Goal: Information Seeking & Learning: Learn about a topic

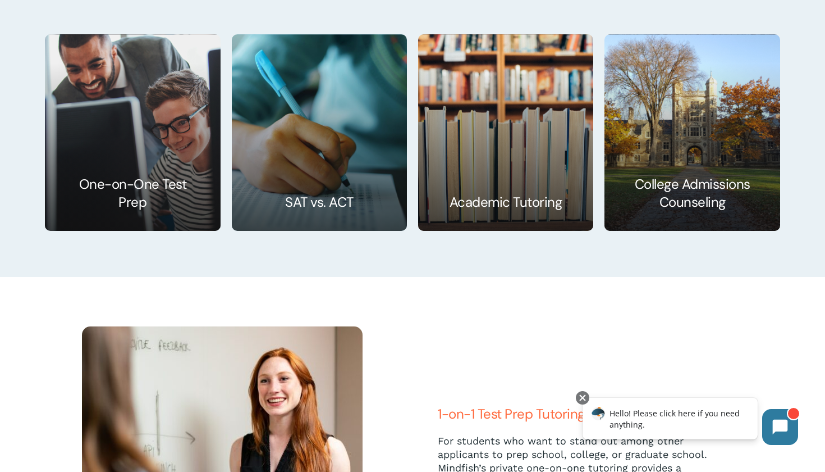
scroll to position [1770, 0]
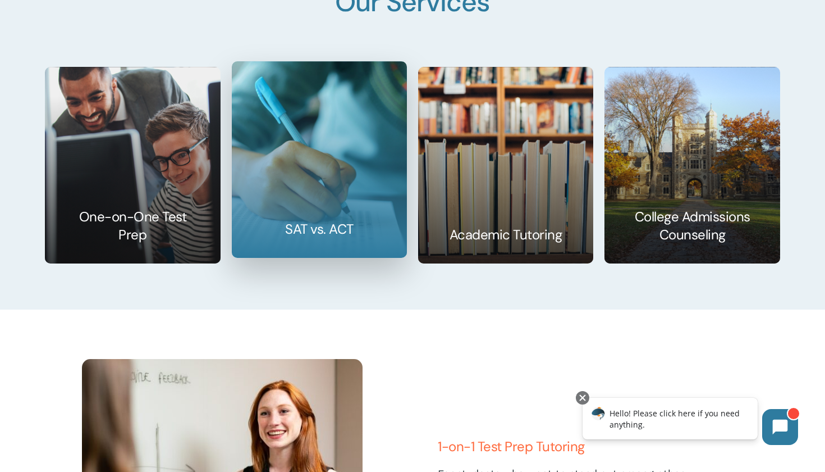
click at [326, 243] on link at bounding box center [319, 159] width 174 height 195
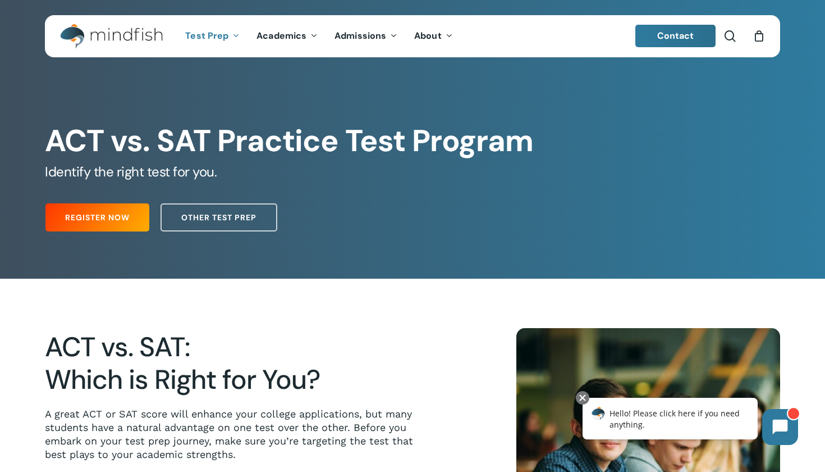
scroll to position [444, 0]
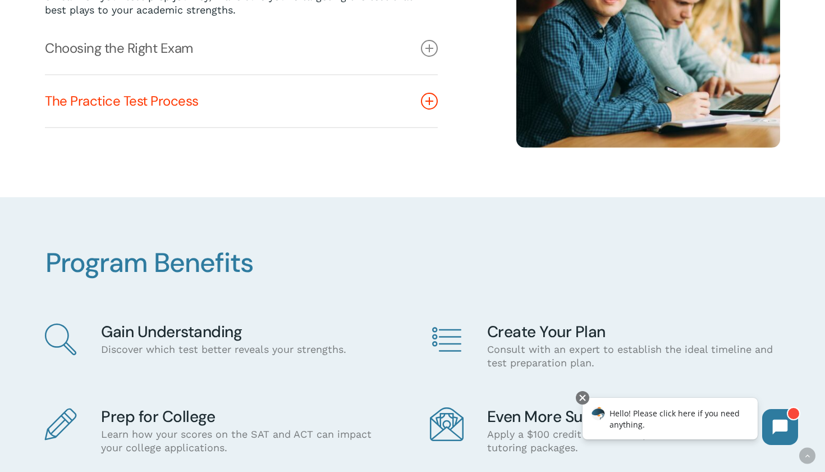
click at [231, 112] on link "The Practice Test Process" at bounding box center [241, 101] width 393 height 52
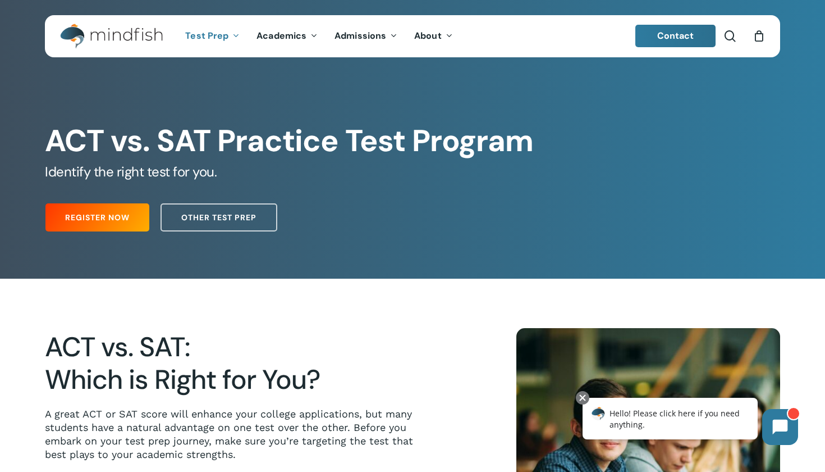
scroll to position [0, 0]
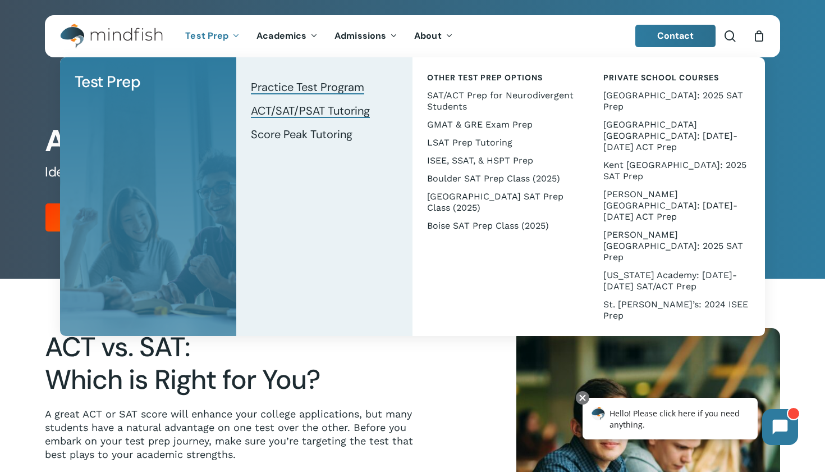
click at [288, 107] on span "ACT/SAT/PSAT Tutoring" at bounding box center [310, 110] width 119 height 15
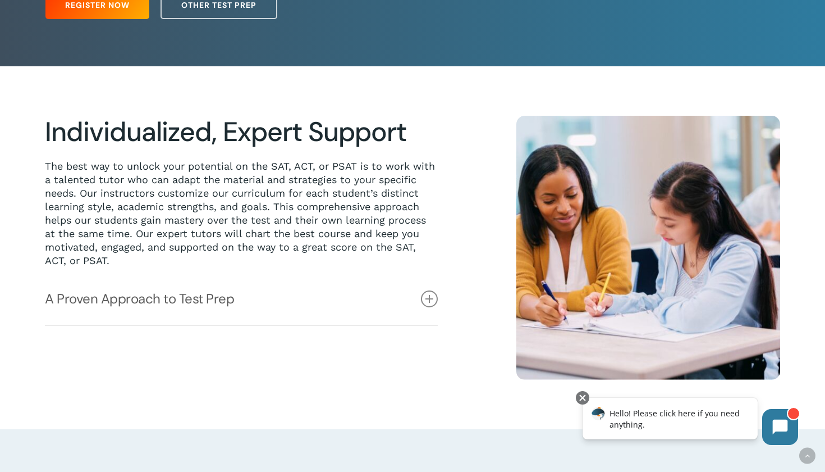
scroll to position [249, 0]
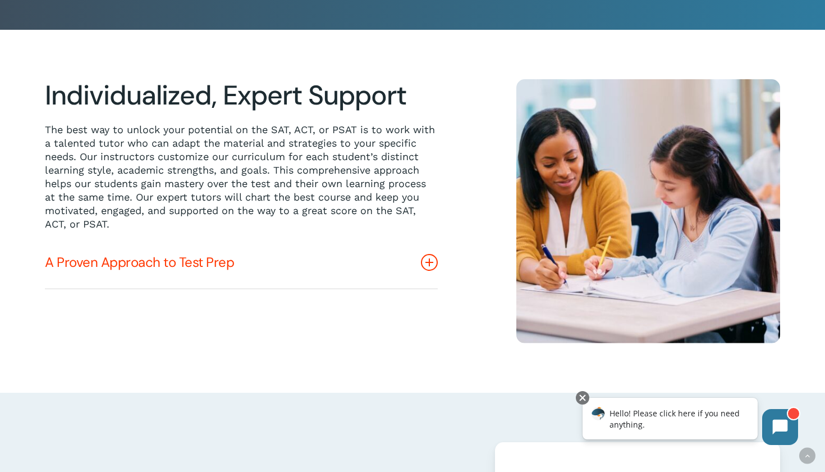
click at [313, 277] on link "A Proven Approach to Test Prep" at bounding box center [241, 262] width 393 height 52
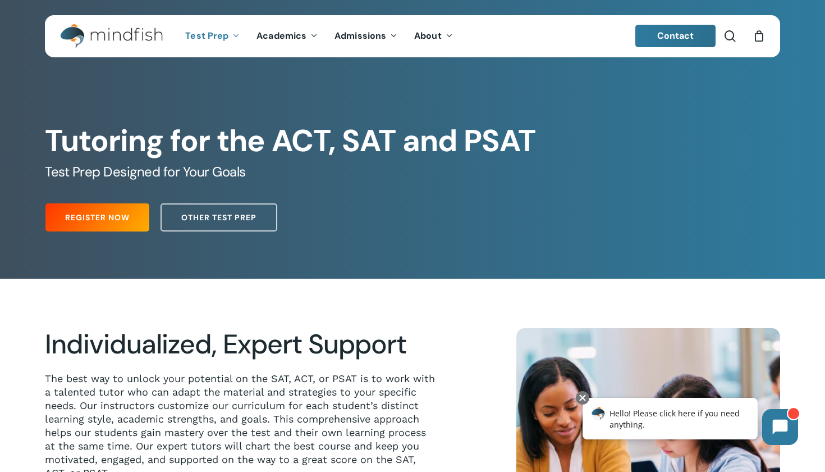
scroll to position [0, 0]
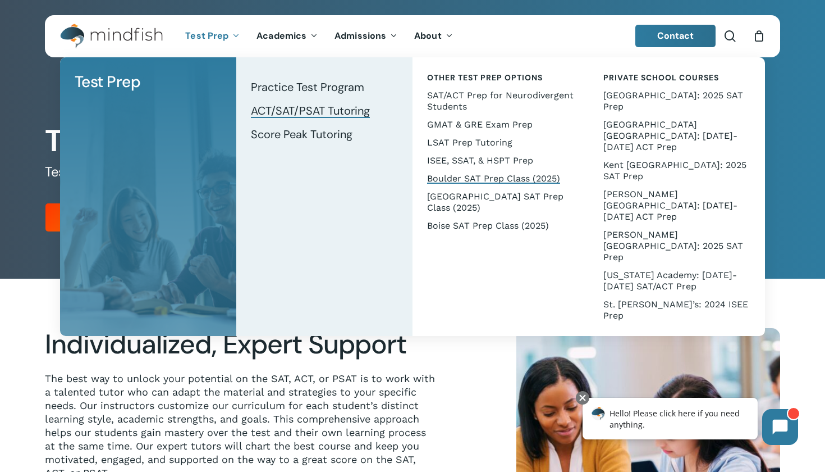
click at [468, 176] on span "Boulder SAT Prep Class (2025)" at bounding box center [493, 178] width 133 height 11
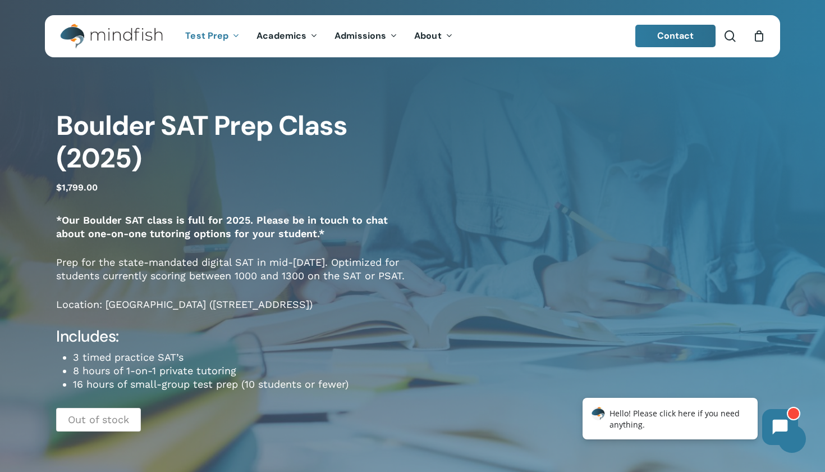
scroll to position [1, 0]
